Goal: Task Accomplishment & Management: Manage account settings

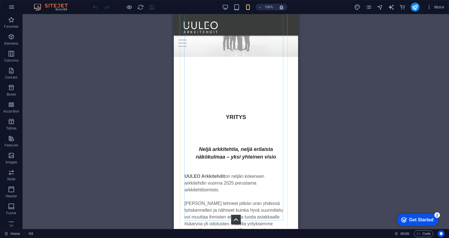
scroll to position [231, 0]
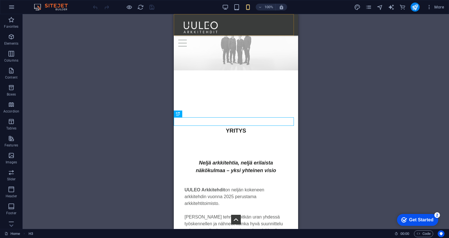
click at [177, 26] on div "Menu YRITYS PALVELUT YHTEYSTIEDOT" at bounding box center [235, 24] width 124 height 21
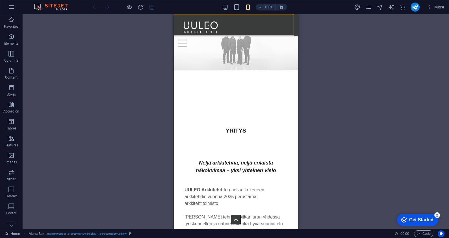
click at [177, 26] on div "Menu YRITYS PALVELUT YHTEYSTIEDOT" at bounding box center [235, 24] width 124 height 21
select select "%"
select select "px"
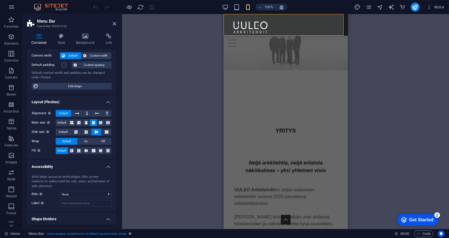
scroll to position [44, 0]
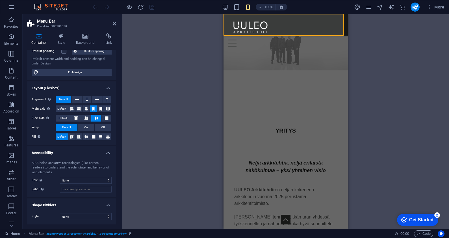
click at [322, 17] on div "Menu YRITYS PALVELUT YHTEYSTIEDOT" at bounding box center [285, 24] width 124 height 21
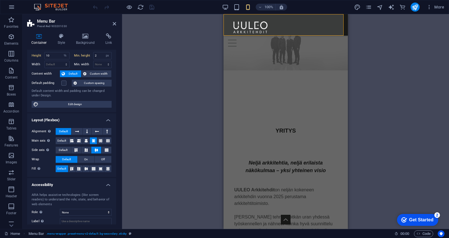
scroll to position [0, 0]
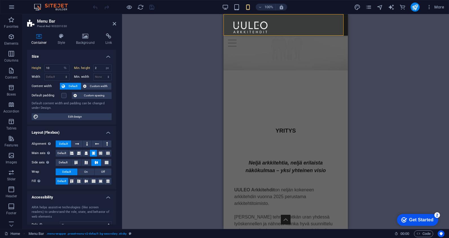
click at [225, 17] on div "Menu YRITYS PALVELUT YHTEYSTIEDOT" at bounding box center [285, 24] width 124 height 21
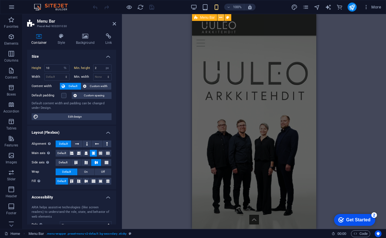
click at [223, 17] on button at bounding box center [220, 17] width 7 height 7
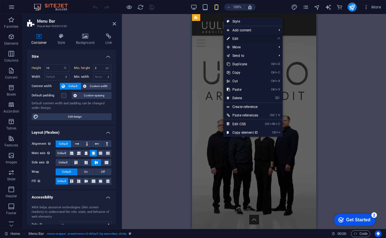
click at [240, 38] on link "⏎ Edit" at bounding box center [242, 38] width 38 height 8
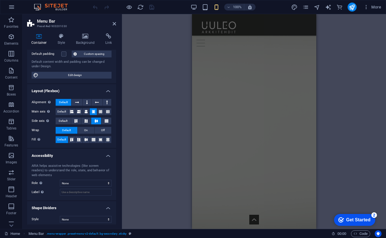
scroll to position [44, 0]
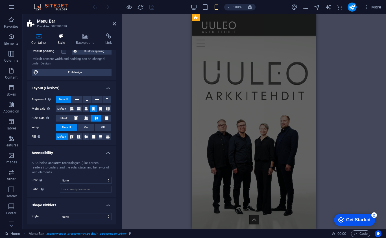
click at [62, 36] on icon at bounding box center [61, 36] width 16 height 6
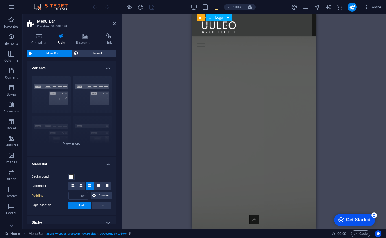
click at [217, 29] on div at bounding box center [253, 27] width 115 height 22
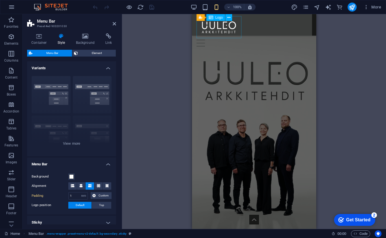
click at [217, 29] on div at bounding box center [253, 27] width 115 height 22
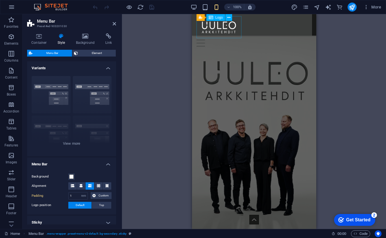
select select "px"
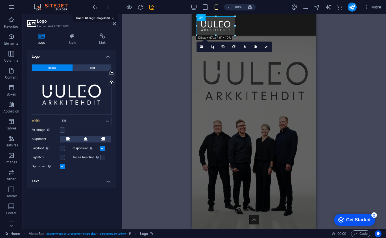
type input "159"
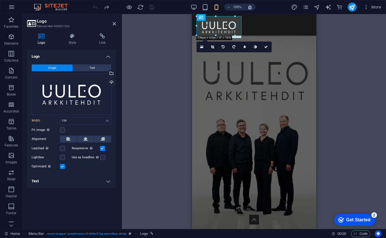
click at [160, 43] on div "H3 Menu Bar Menu Bar Logo Video Spacer Text Text Spacer Text Spacer Container S…" at bounding box center [254, 121] width 264 height 215
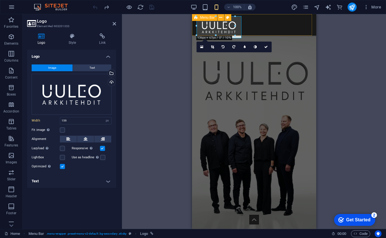
click at [277, 15] on div "Menu YRITYS PALVELUT YHTEYSTIEDOT" at bounding box center [254, 24] width 124 height 21
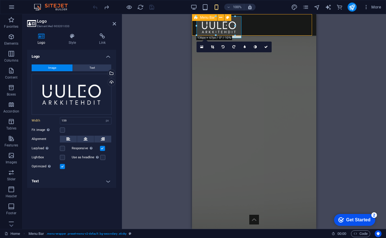
click at [277, 15] on div "Menu YRITYS PALVELUT YHTEYSTIEDOT" at bounding box center [254, 24] width 124 height 21
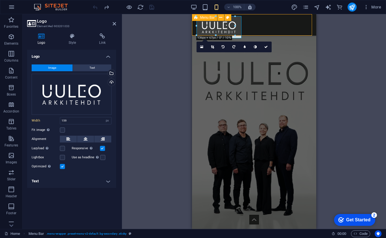
select select "rem"
select select "preset-menu-v2-default"
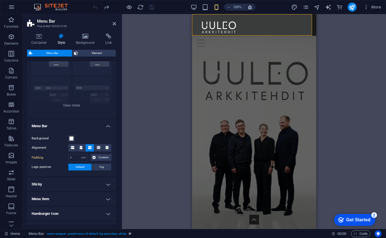
scroll to position [56, 0]
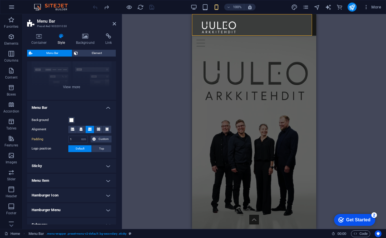
click at [78, 168] on h4 "Sticky" at bounding box center [71, 166] width 89 height 14
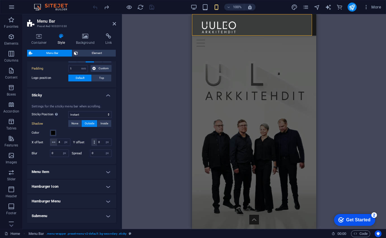
scroll to position [99, 0]
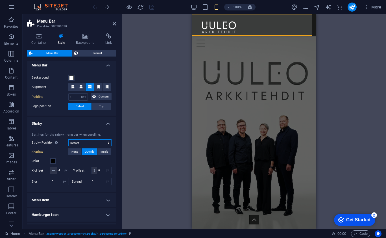
click at [97, 143] on select "Off Instant After menu After banner When scrolling up" at bounding box center [89, 142] width 43 height 7
click at [68, 139] on select "Off Instant After menu After banner When scrolling up" at bounding box center [89, 142] width 43 height 7
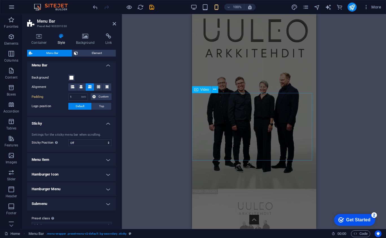
scroll to position [0, 0]
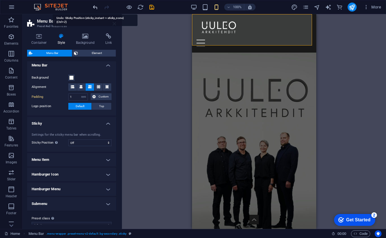
select select "sticky_instant"
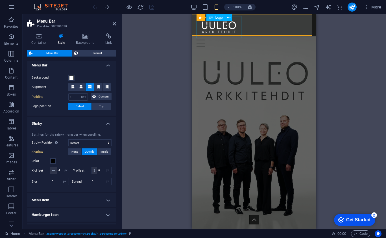
click at [217, 30] on div at bounding box center [253, 27] width 115 height 22
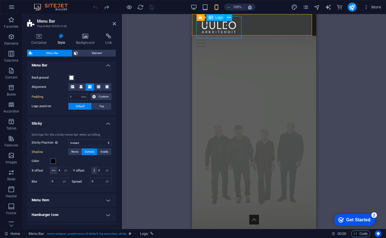
click at [204, 29] on div at bounding box center [253, 27] width 115 height 22
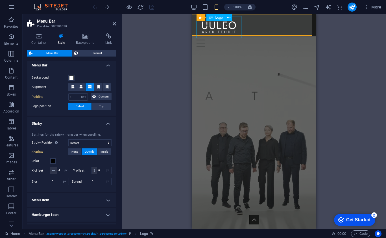
click at [204, 29] on div at bounding box center [253, 27] width 115 height 22
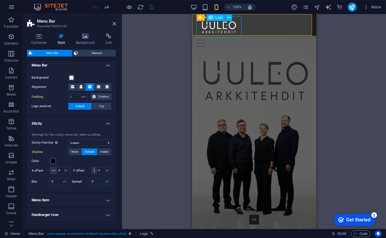
select select "px"
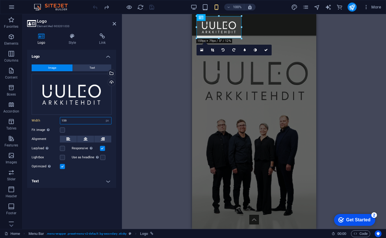
click at [76, 120] on input "159" at bounding box center [85, 120] width 51 height 7
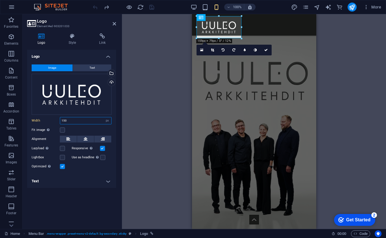
type input "150"
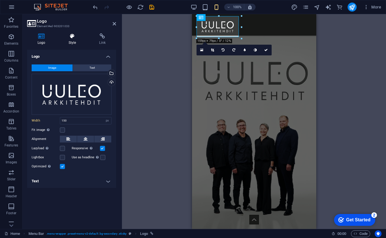
click at [72, 38] on icon at bounding box center [72, 36] width 29 height 6
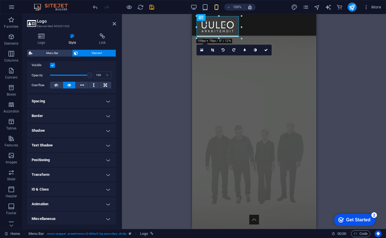
scroll to position [76, 0]
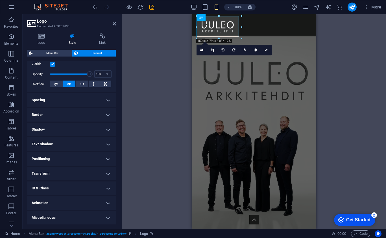
click at [68, 174] on h4 "Transform" at bounding box center [71, 174] width 89 height 14
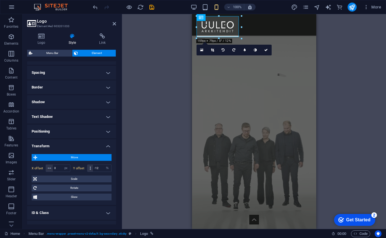
scroll to position [128, 0]
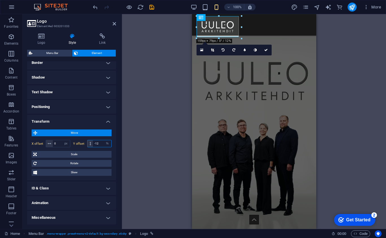
click at [99, 141] on input "-12" at bounding box center [102, 143] width 18 height 7
type input "-13"
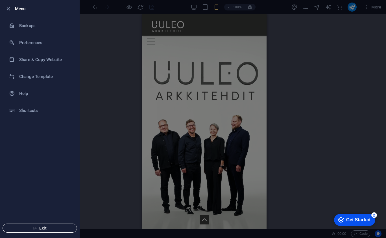
click at [33, 227] on icon "button" at bounding box center [35, 228] width 4 height 4
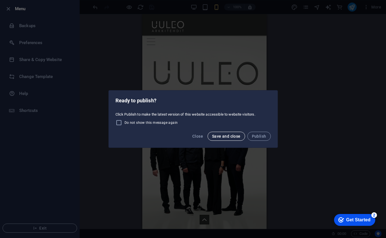
click at [221, 134] on span "Save and close" at bounding box center [226, 136] width 29 height 5
